Goal: Information Seeking & Learning: Learn about a topic

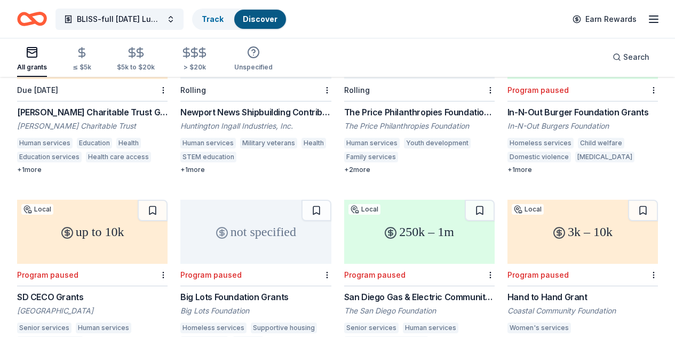
scroll to position [907, 0]
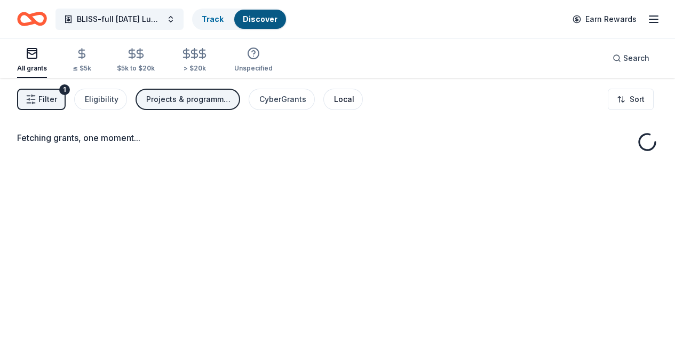
click at [348, 98] on div "Local" at bounding box center [344, 99] width 20 height 13
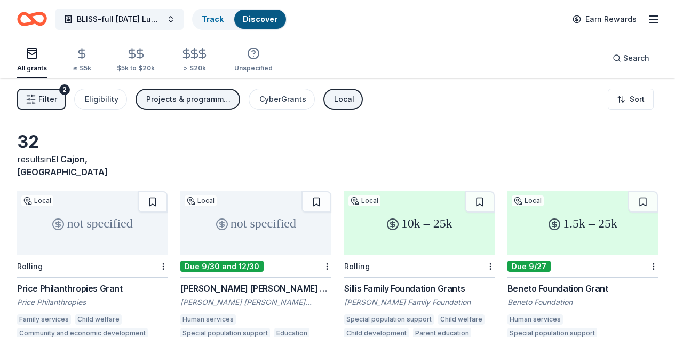
click at [198, 106] on button "Projects & programming, Other" at bounding box center [188, 99] width 105 height 21
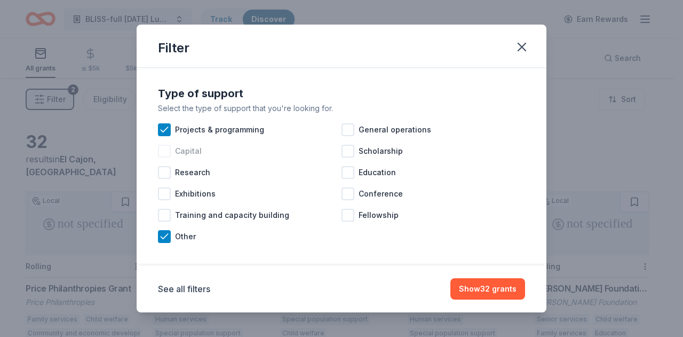
click at [167, 151] on div at bounding box center [164, 151] width 13 height 13
click at [345, 125] on div at bounding box center [348, 129] width 13 height 13
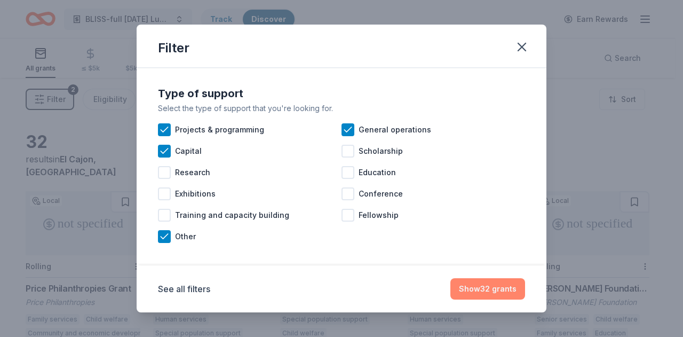
click at [480, 289] on button "Show 32 grants" at bounding box center [488, 288] width 75 height 21
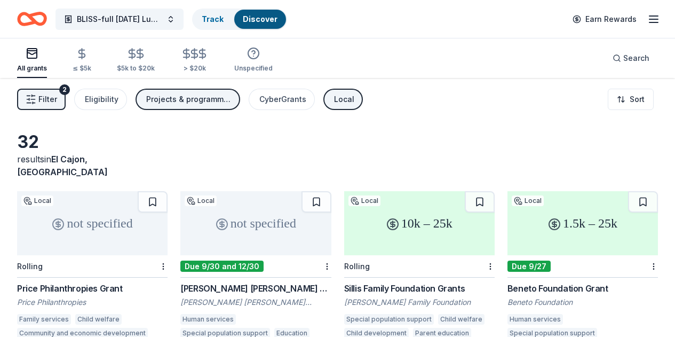
click at [196, 96] on div "Projects & programming, Other, Capital, General operations" at bounding box center [188, 99] width 85 height 13
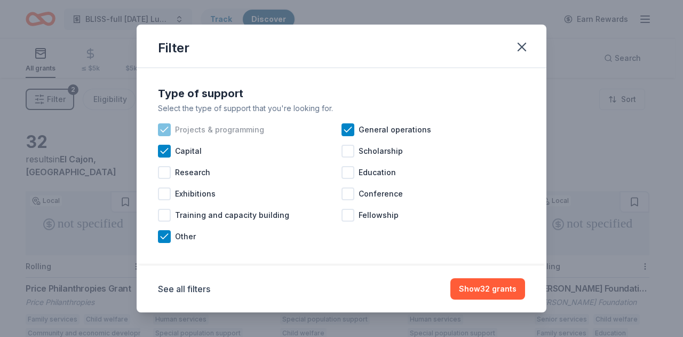
click at [202, 128] on span "Projects & programming" at bounding box center [219, 129] width 89 height 13
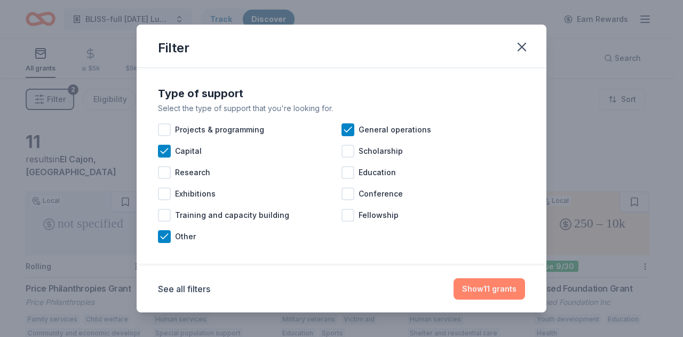
click at [486, 287] on button "Show 11 grants" at bounding box center [490, 288] width 72 height 21
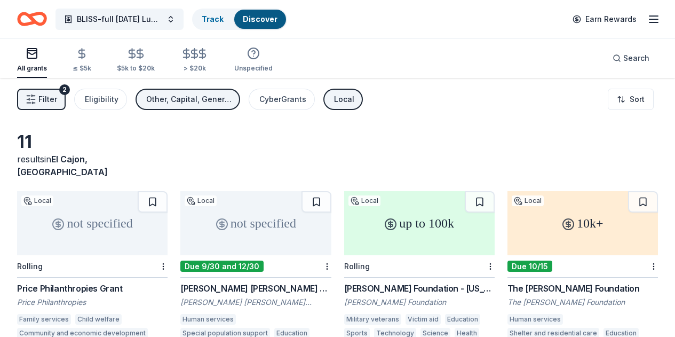
click at [230, 100] on div "Other, Capital, General operations" at bounding box center [188, 99] width 85 height 13
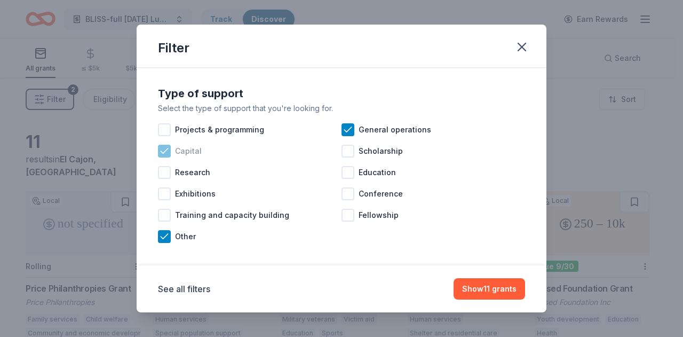
click at [165, 151] on icon at bounding box center [164, 150] width 7 height 5
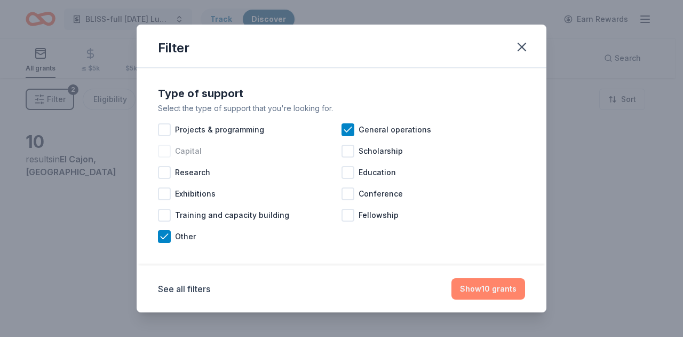
click at [484, 286] on button "Show 10 grants" at bounding box center [489, 288] width 74 height 21
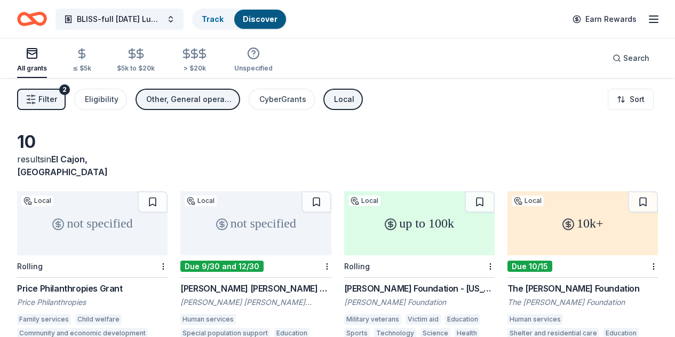
click at [229, 93] on div "Other, General operations" at bounding box center [188, 99] width 85 height 13
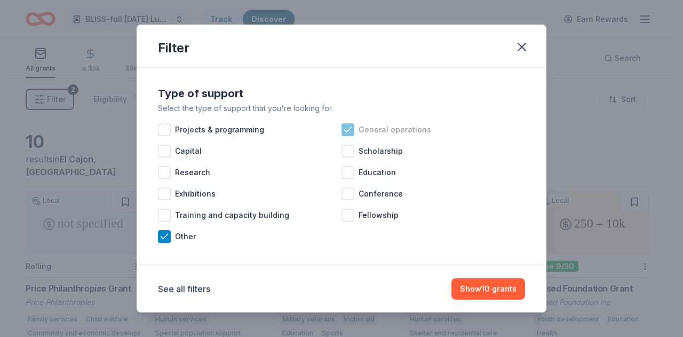
click at [343, 128] on icon at bounding box center [348, 129] width 11 height 11
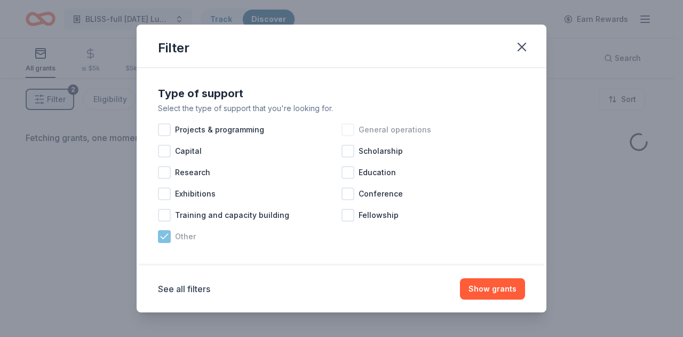
click at [162, 239] on icon at bounding box center [164, 236] width 11 height 11
click at [162, 239] on div at bounding box center [164, 236] width 13 height 13
click at [169, 130] on div at bounding box center [164, 129] width 13 height 13
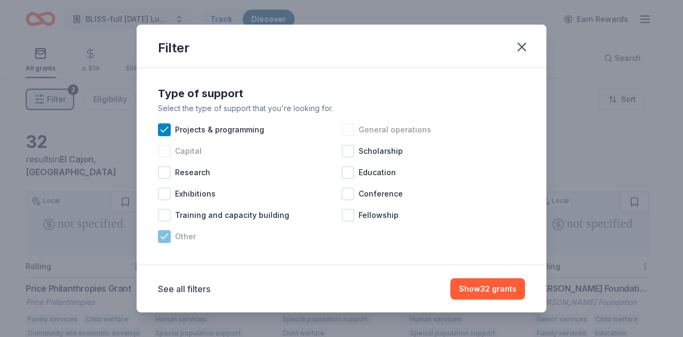
click at [166, 152] on div at bounding box center [164, 151] width 13 height 13
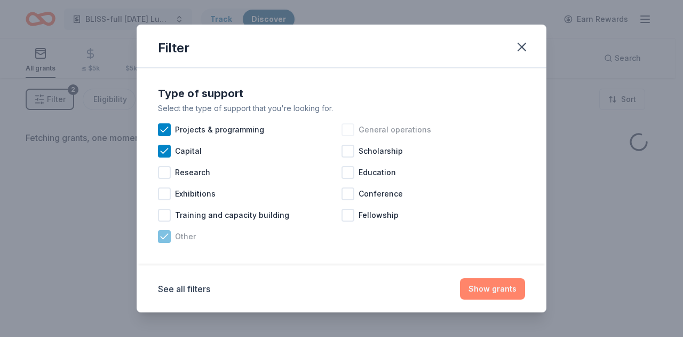
click at [483, 285] on button "Show grants" at bounding box center [492, 288] width 65 height 21
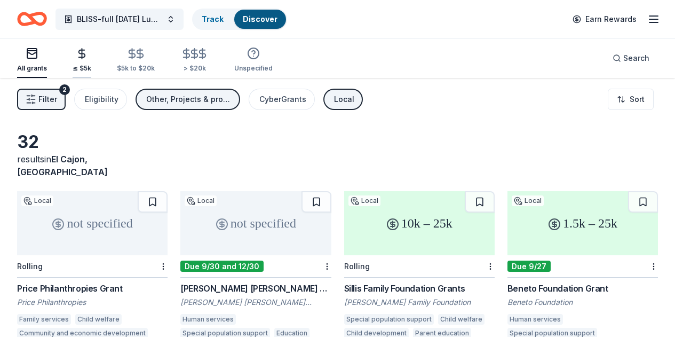
click at [86, 55] on icon "button" at bounding box center [82, 54] width 12 height 12
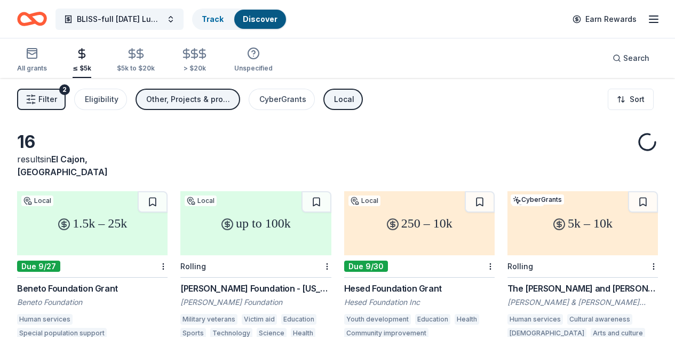
click at [224, 98] on div "Other, Projects & programming, Capital" at bounding box center [188, 99] width 85 height 13
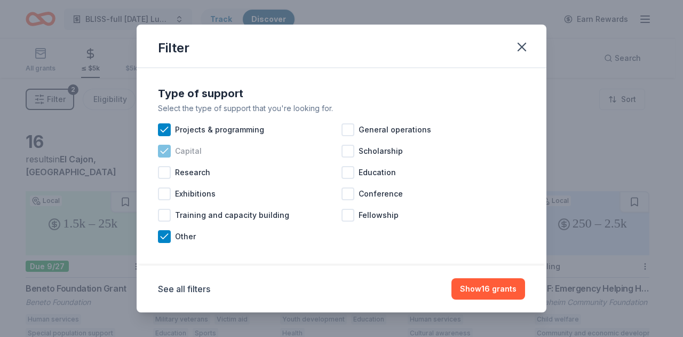
click at [164, 151] on icon at bounding box center [164, 150] width 7 height 5
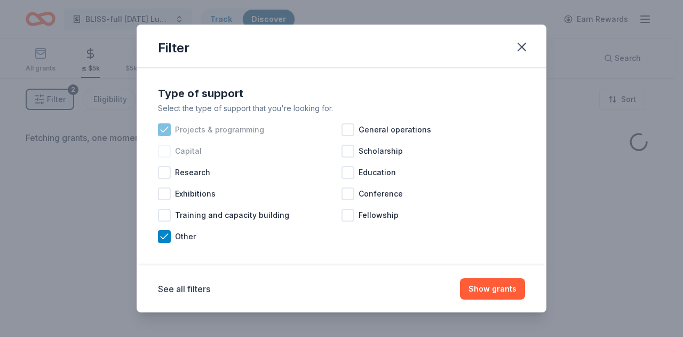
click at [163, 130] on icon at bounding box center [164, 129] width 11 height 11
click at [164, 232] on icon at bounding box center [164, 236] width 11 height 11
click at [476, 288] on button "Show grants" at bounding box center [492, 288] width 65 height 21
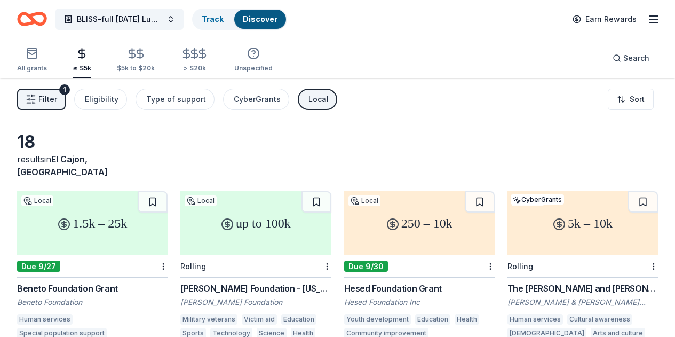
click at [318, 100] on div "Local" at bounding box center [319, 99] width 20 height 13
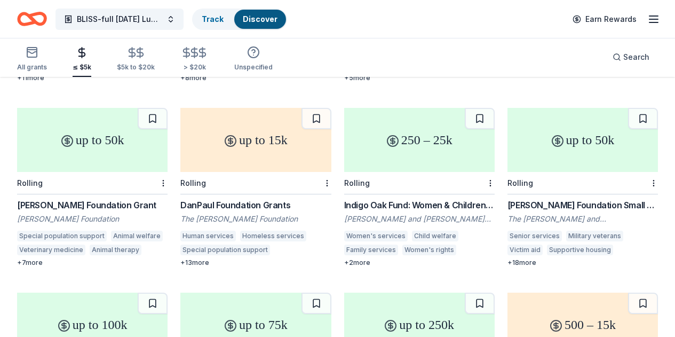
scroll to position [1381, 0]
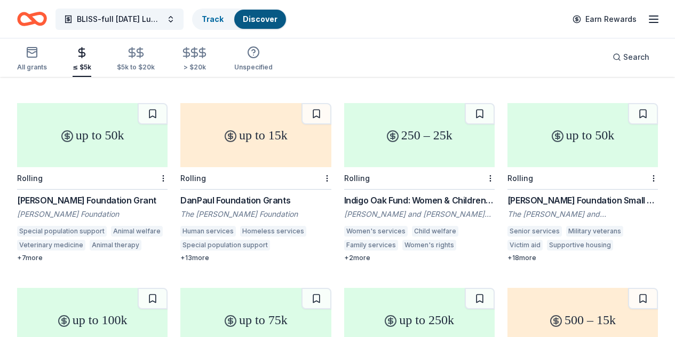
click at [275, 20] on link "Discover" at bounding box center [260, 18] width 35 height 9
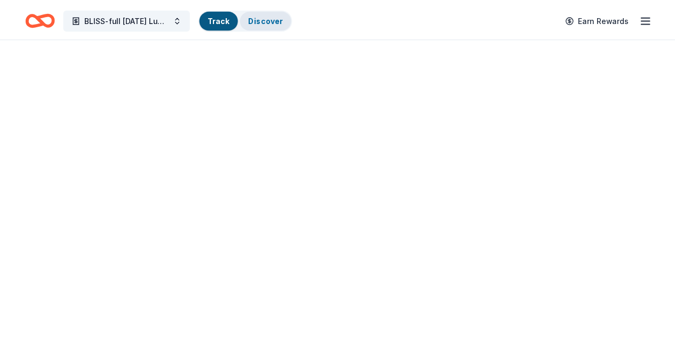
scroll to position [1, 0]
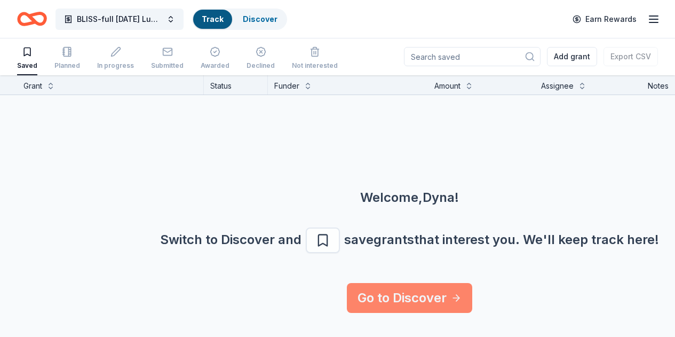
click at [421, 300] on link "Go to Discover" at bounding box center [409, 298] width 125 height 30
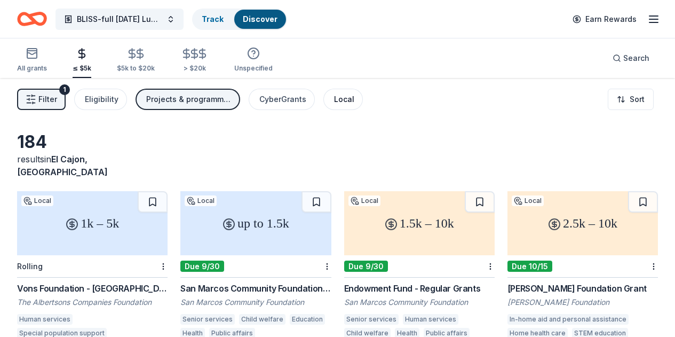
click at [344, 94] on div "Local" at bounding box center [344, 99] width 20 height 13
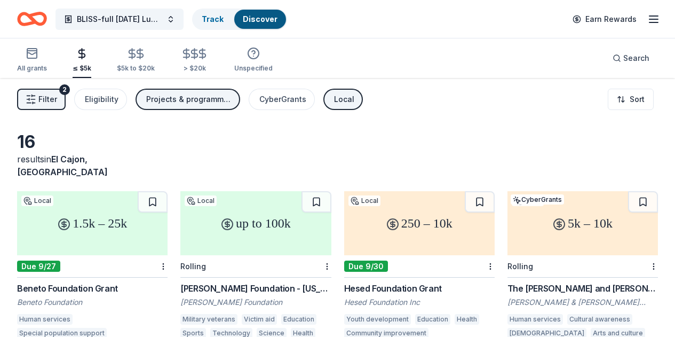
click at [217, 97] on div "Projects & programming, Other" at bounding box center [188, 99] width 85 height 13
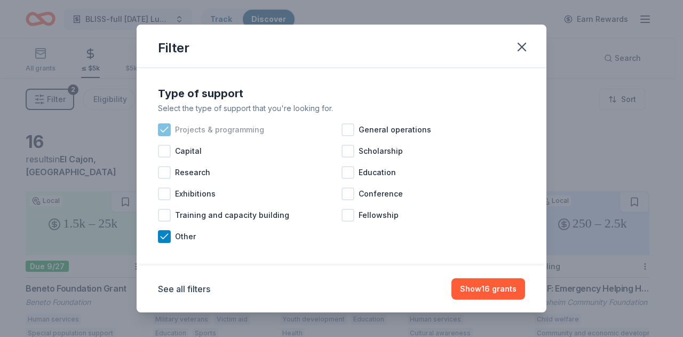
click at [165, 130] on icon at bounding box center [164, 129] width 11 height 11
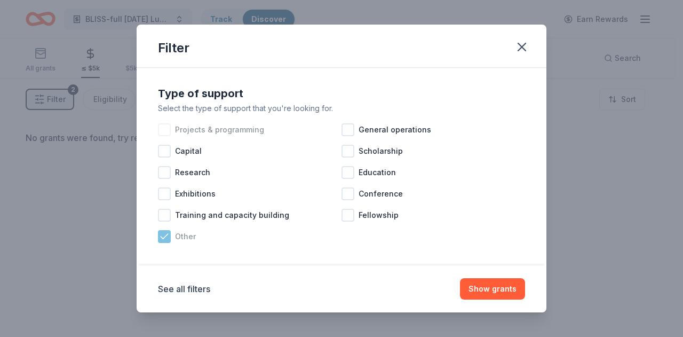
click at [164, 235] on icon at bounding box center [164, 236] width 11 height 11
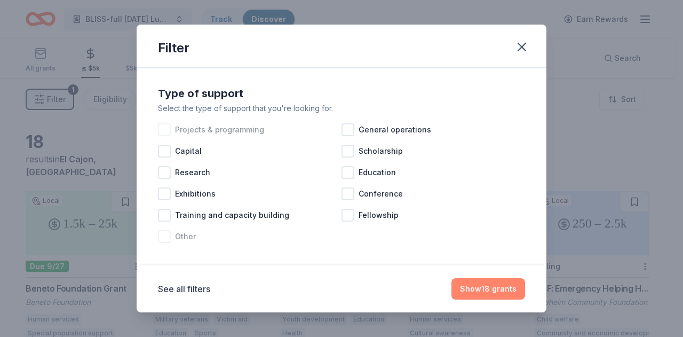
click at [482, 289] on button "Show 18 grants" at bounding box center [489, 288] width 74 height 21
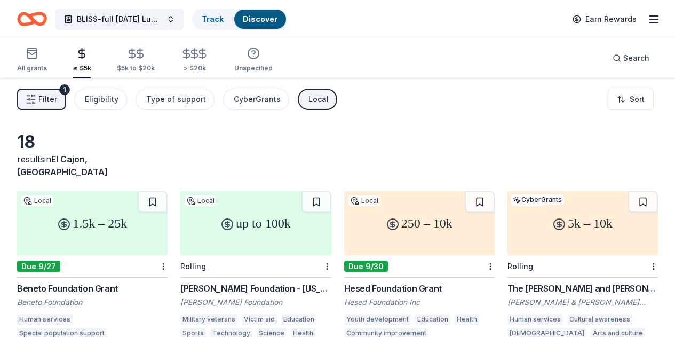
click at [53, 97] on span "Filter" at bounding box center [47, 99] width 19 height 13
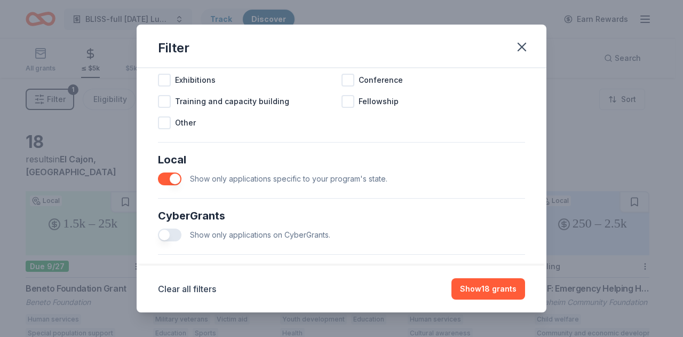
scroll to position [526, 0]
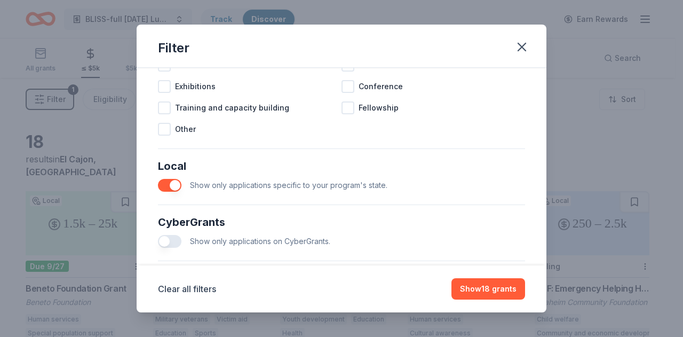
click at [163, 192] on button "button" at bounding box center [169, 185] width 23 height 13
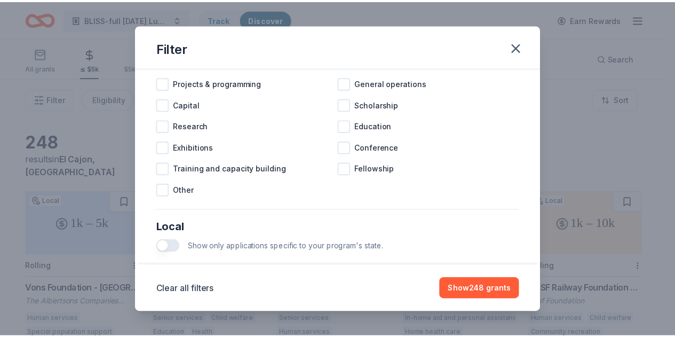
scroll to position [648, 0]
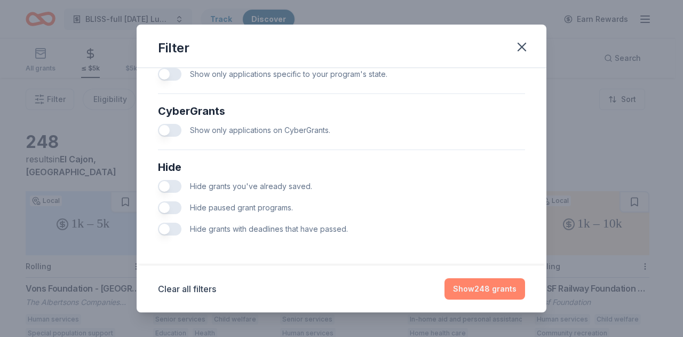
click at [460, 289] on button "Show 248 grants" at bounding box center [485, 288] width 81 height 21
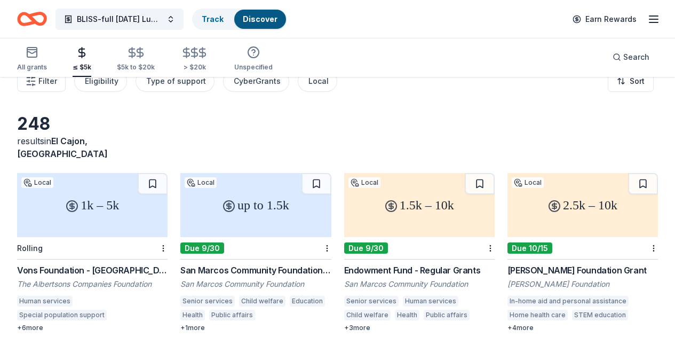
scroll to position [0, 0]
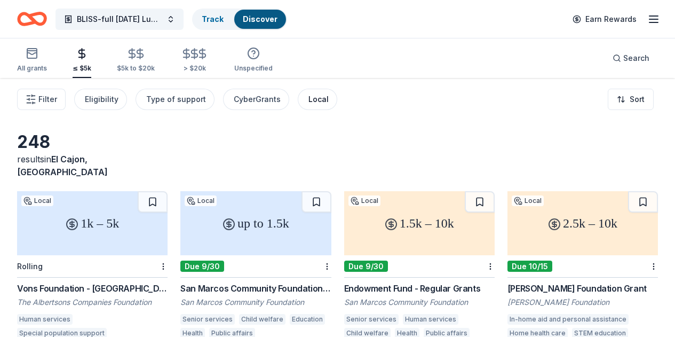
click at [316, 100] on div "Local" at bounding box center [319, 99] width 20 height 13
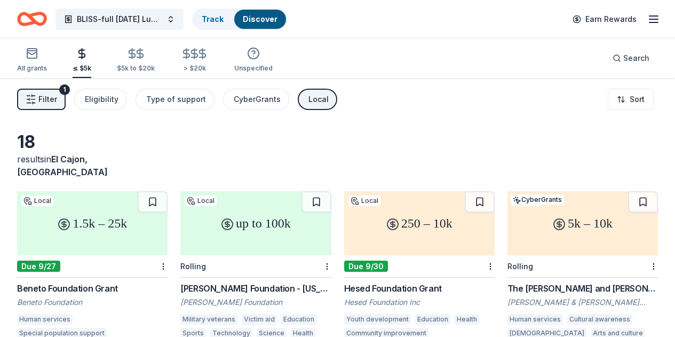
click at [322, 100] on div "Local" at bounding box center [319, 99] width 20 height 13
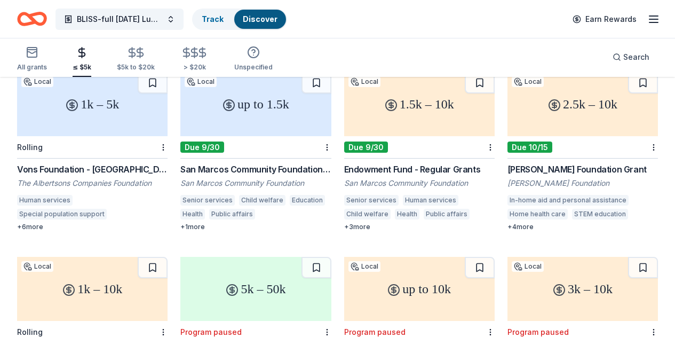
scroll to position [146, 0]
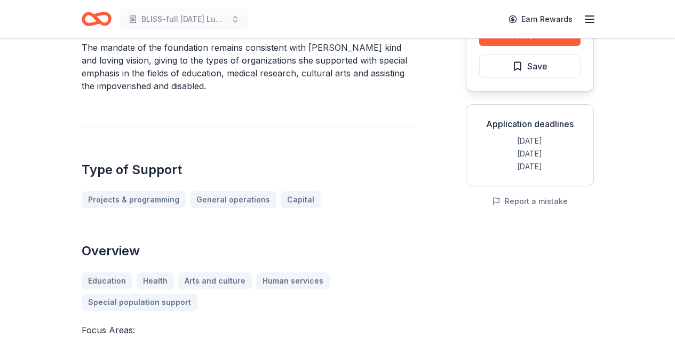
scroll to position [141, 0]
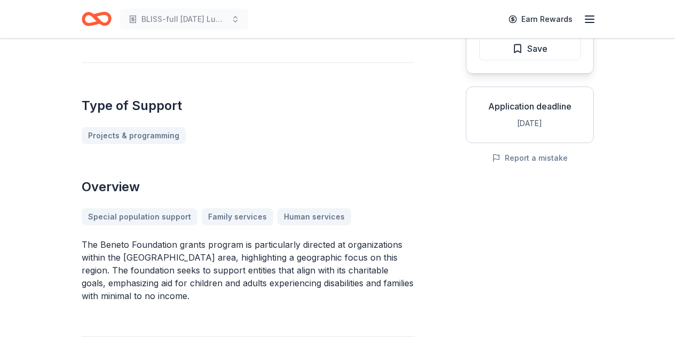
scroll to position [240, 0]
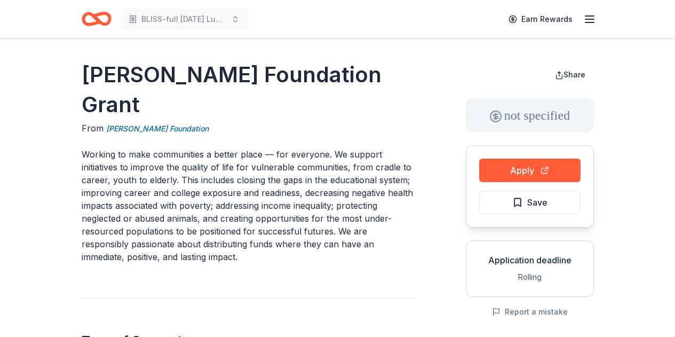
drag, startPoint x: 114, startPoint y: 130, endPoint x: 138, endPoint y: 178, distance: 53.5
click at [138, 179] on p "Working to make communities a better place — for everyone. We support initiativ…" at bounding box center [248, 205] width 333 height 115
drag, startPoint x: 130, startPoint y: 136, endPoint x: 168, endPoint y: 218, distance: 90.3
click at [168, 219] on p "Working to make communities a better place — for everyone. We support initiativ…" at bounding box center [248, 205] width 333 height 115
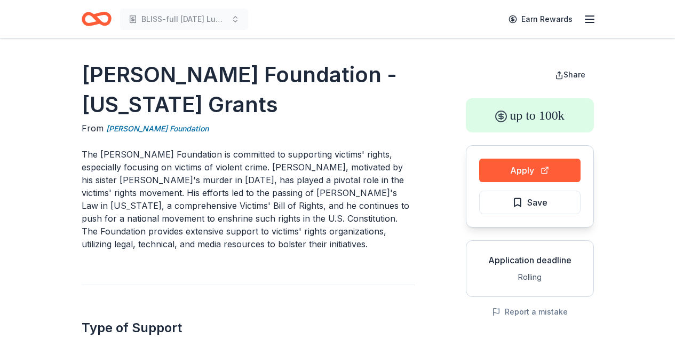
scroll to position [18, 0]
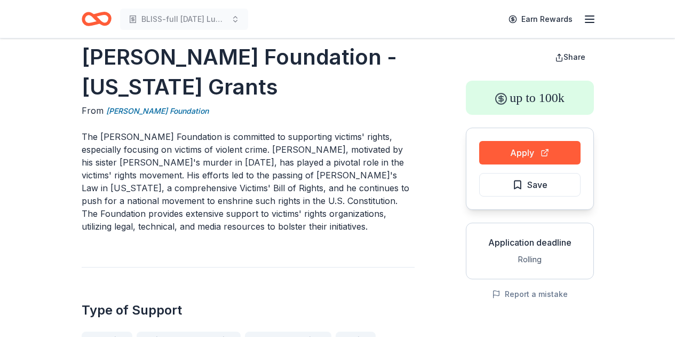
drag, startPoint x: 200, startPoint y: 147, endPoint x: 230, endPoint y: 206, distance: 65.4
click at [230, 206] on p "The Henry T. Nicholas, III Foundation is committed to supporting victims' right…" at bounding box center [248, 181] width 333 height 103
drag, startPoint x: 222, startPoint y: 168, endPoint x: 269, endPoint y: 218, distance: 69.1
click at [269, 219] on p "The Henry T. Nicholas, III Foundation is committed to supporting victims' right…" at bounding box center [248, 181] width 333 height 103
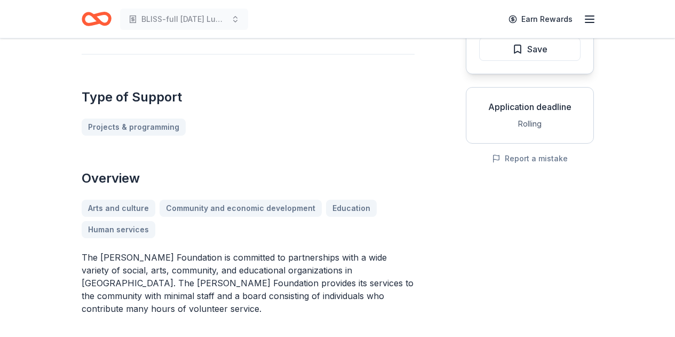
scroll to position [94, 0]
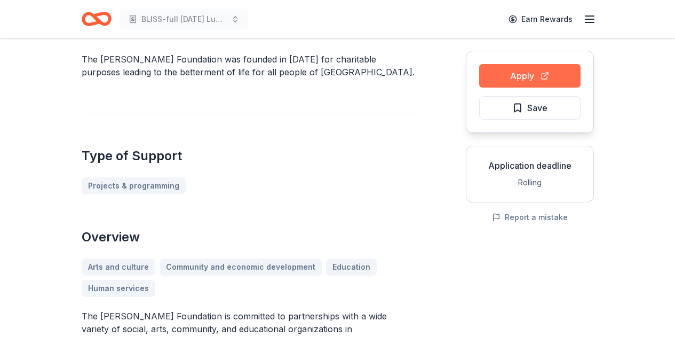
click at [533, 78] on button "Apply" at bounding box center [529, 75] width 101 height 23
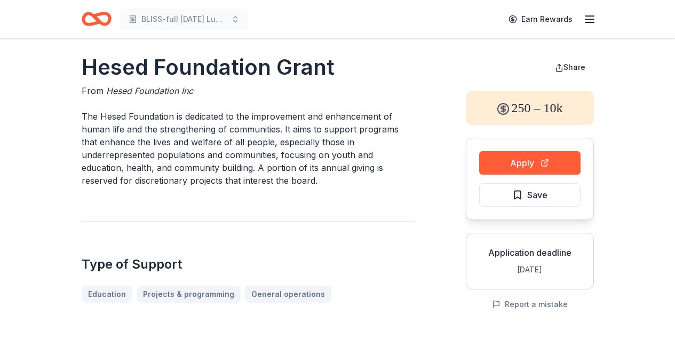
scroll to position [8, 0]
drag, startPoint x: 229, startPoint y: 112, endPoint x: 242, endPoint y: 137, distance: 28.9
click at [243, 139] on p "The Hesed Foundation is dedicated to the improvement and enhancement of human l…" at bounding box center [248, 147] width 333 height 77
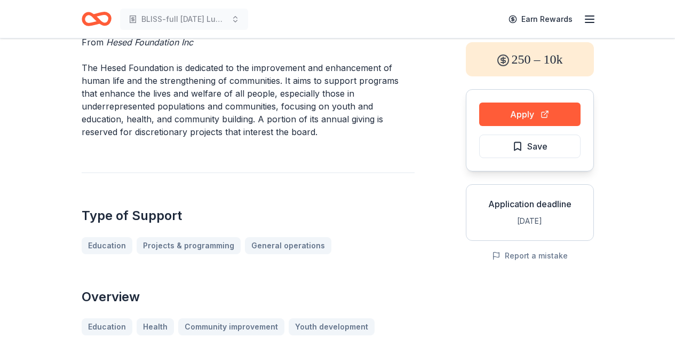
scroll to position [59, 0]
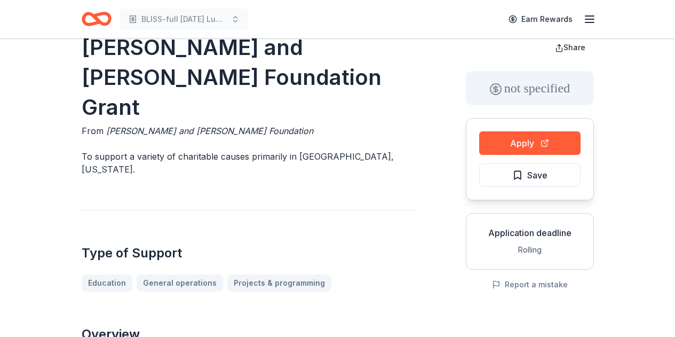
scroll to position [65, 0]
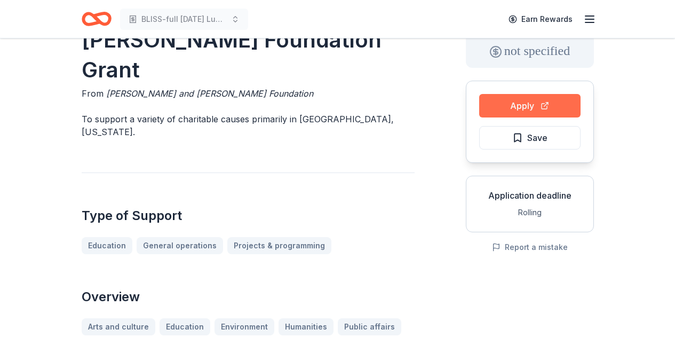
click at [518, 108] on button "Apply" at bounding box center [529, 105] width 101 height 23
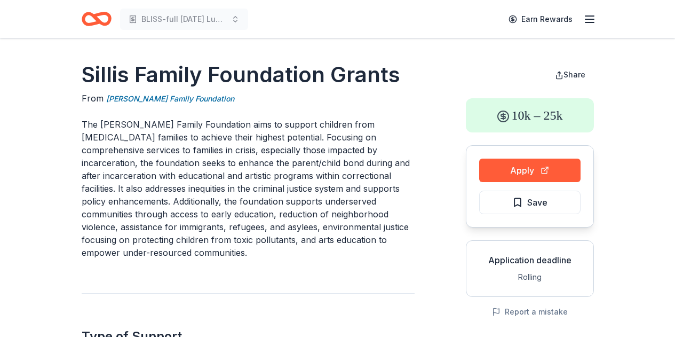
drag, startPoint x: 215, startPoint y: 122, endPoint x: 291, endPoint y: 233, distance: 134.3
click at [285, 224] on p "The Sills Family Foundation aims to support children from low-income families t…" at bounding box center [248, 188] width 333 height 141
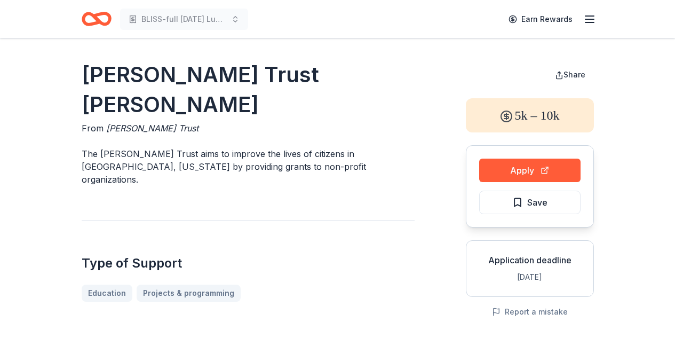
scroll to position [2, 0]
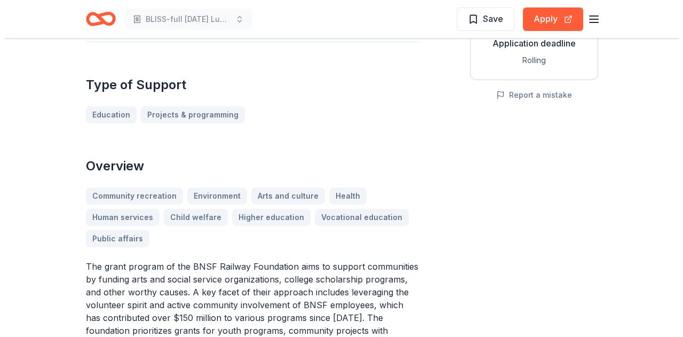
scroll to position [604, 0]
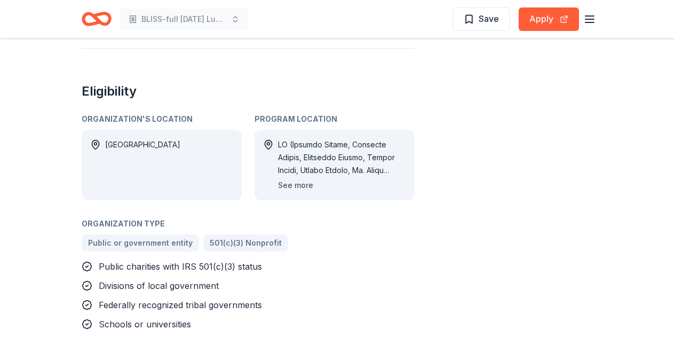
click at [301, 187] on button "See more" at bounding box center [295, 185] width 35 height 13
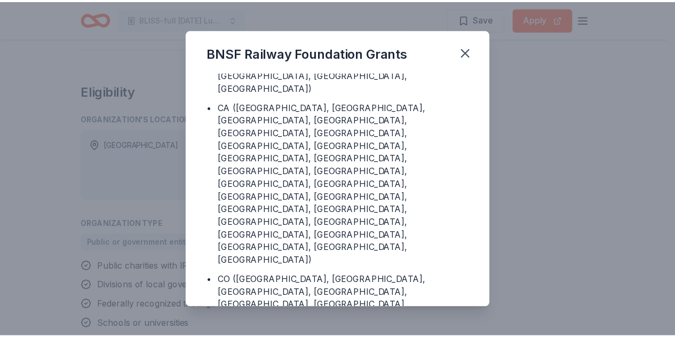
scroll to position [231, 0]
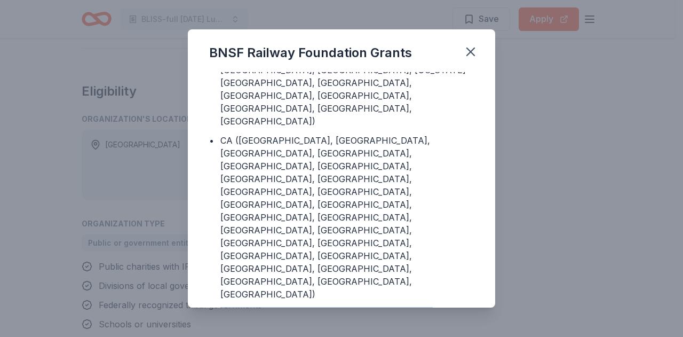
drag, startPoint x: 280, startPoint y: 151, endPoint x: 321, endPoint y: 202, distance: 65.7
click at [474, 49] on icon "button" at bounding box center [470, 51] width 7 height 7
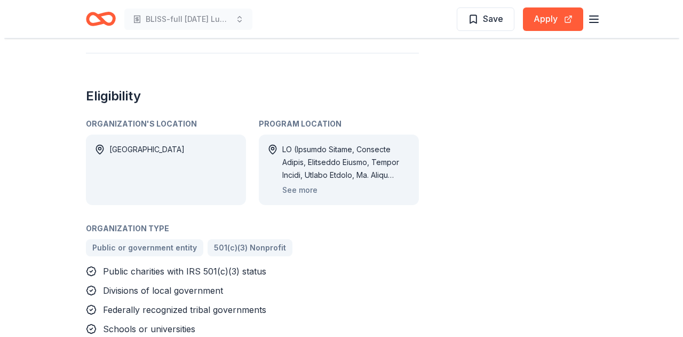
scroll to position [595, 0]
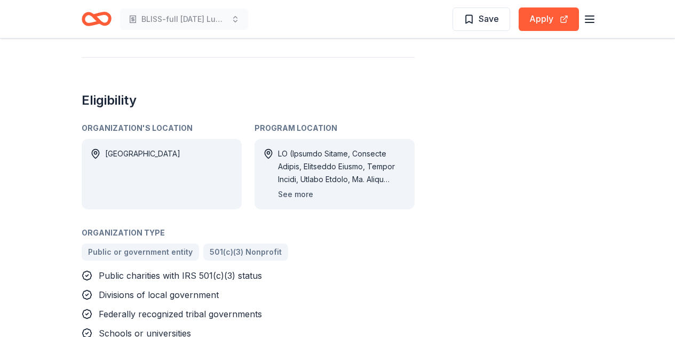
click at [300, 192] on button "See more" at bounding box center [295, 194] width 35 height 13
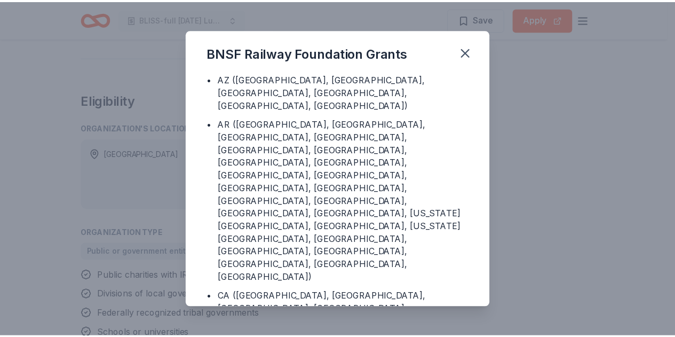
scroll to position [93, 0]
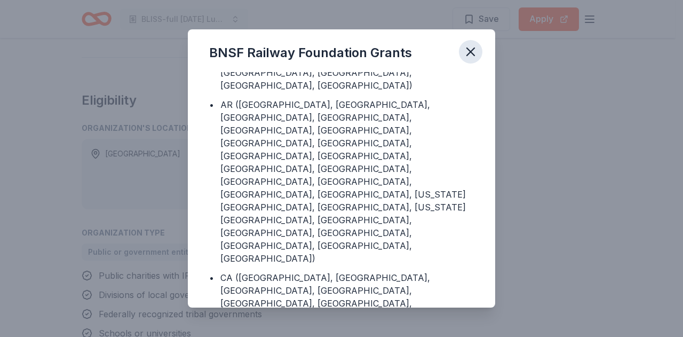
click at [469, 58] on icon "button" at bounding box center [470, 51] width 15 height 15
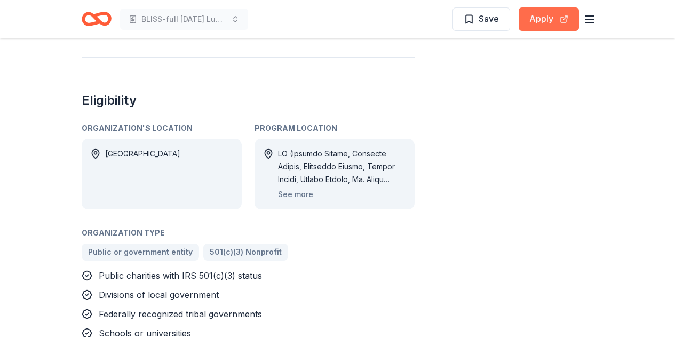
click at [535, 20] on button "Apply" at bounding box center [549, 18] width 60 height 23
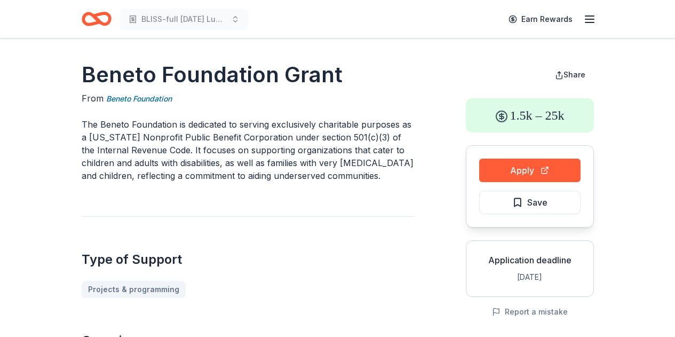
click at [227, 157] on p "The Beneto Foundation is dedicated to serving exclusively charitable purposes a…" at bounding box center [248, 150] width 333 height 64
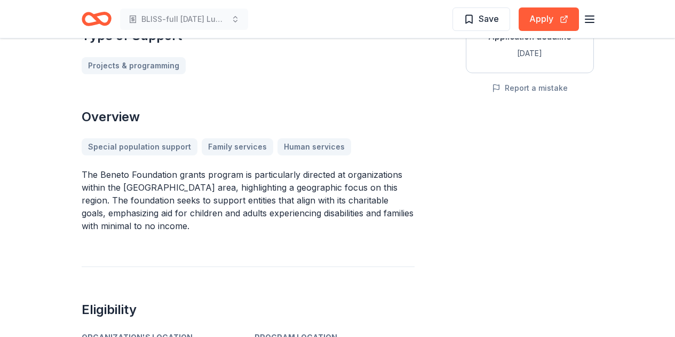
scroll to position [276, 0]
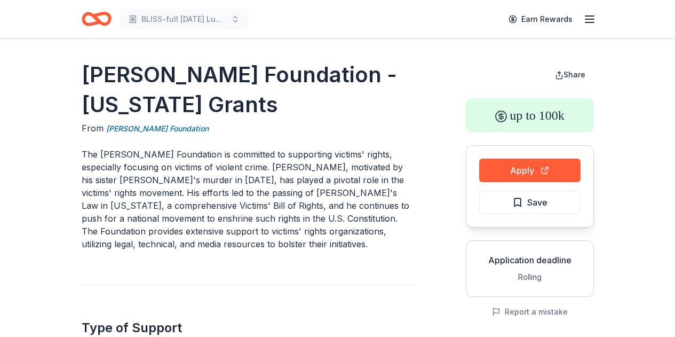
drag, startPoint x: 158, startPoint y: 149, endPoint x: 255, endPoint y: 224, distance: 122.2
click at [255, 224] on p "The Henry T. Nicholas, III Foundation is committed to supporting victims' right…" at bounding box center [248, 199] width 333 height 103
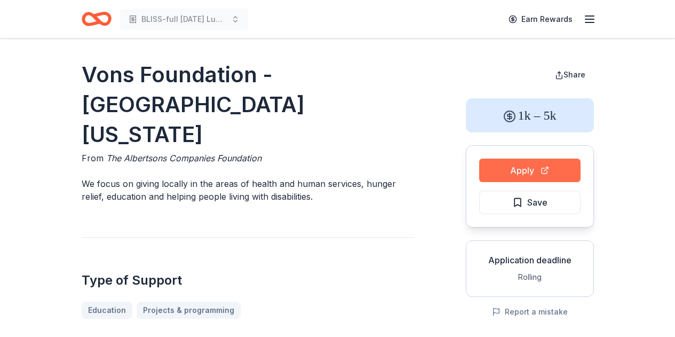
click at [514, 164] on button "Apply" at bounding box center [529, 170] width 101 height 23
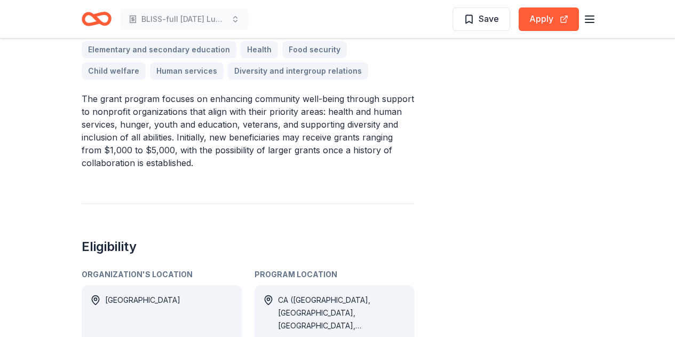
scroll to position [376, 0]
